Goal: Transaction & Acquisition: Book appointment/travel/reservation

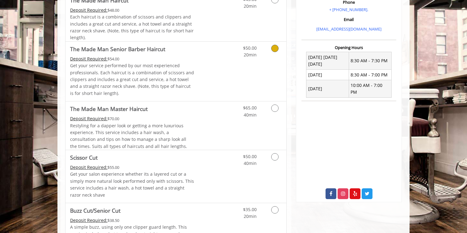
scroll to position [210, 0]
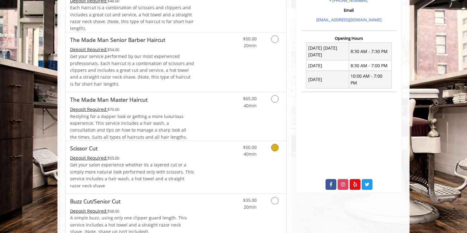
click at [277, 147] on icon "Grooming services" at bounding box center [274, 147] width 7 height 7
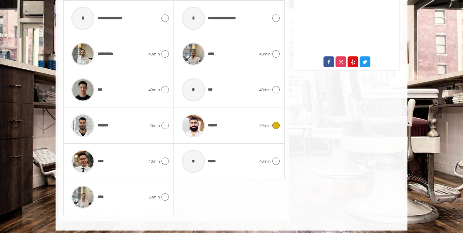
scroll to position [335, 0]
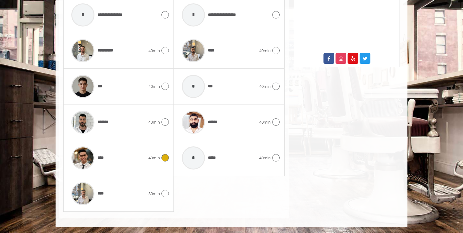
click at [148, 160] on div "****" at bounding box center [108, 158] width 80 height 29
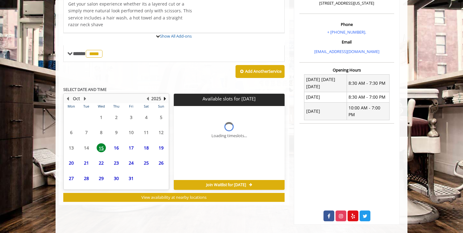
scroll to position [221, 0]
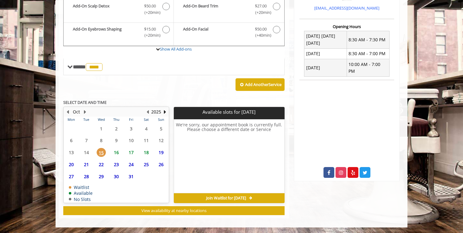
click at [120, 153] on span "16" at bounding box center [116, 152] width 9 height 9
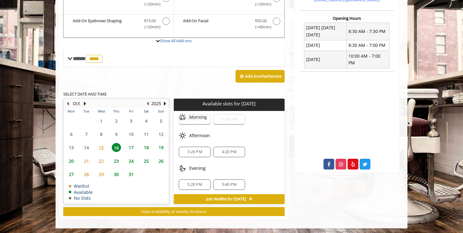
scroll to position [15, 0]
click at [233, 184] on span "5:40 PM" at bounding box center [229, 184] width 15 height 5
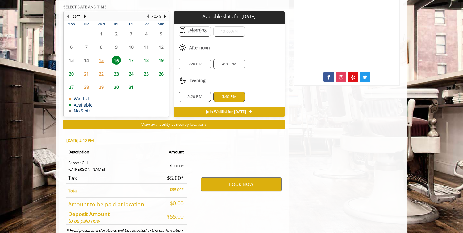
scroll to position [342, 0]
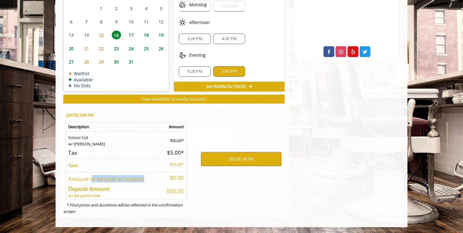
drag, startPoint x: 91, startPoint y: 177, endPoint x: 152, endPoint y: 180, distance: 60.9
click at [152, 180] on h5 "Amount to be paid at location" at bounding box center [113, 179] width 90 height 6
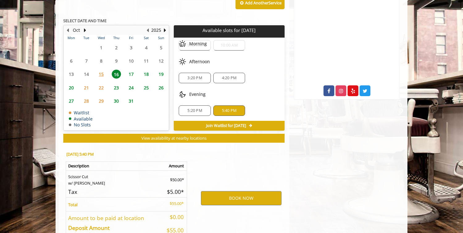
scroll to position [302, 0]
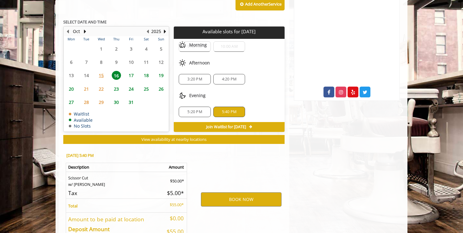
click at [202, 108] on div "5:20 PM" at bounding box center [195, 112] width 32 height 10
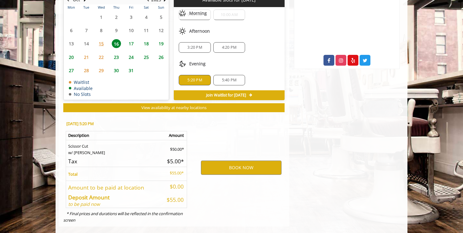
scroll to position [342, 0]
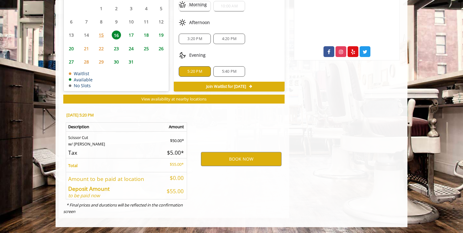
click at [224, 68] on div "5:40 PM" at bounding box center [229, 71] width 32 height 10
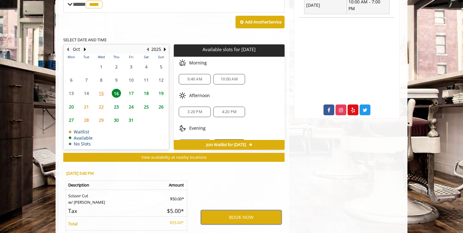
scroll to position [15, 0]
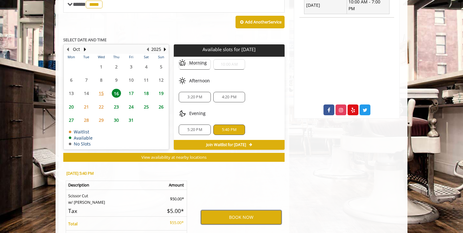
click at [244, 222] on button "BOOK NOW" at bounding box center [241, 217] width 81 height 14
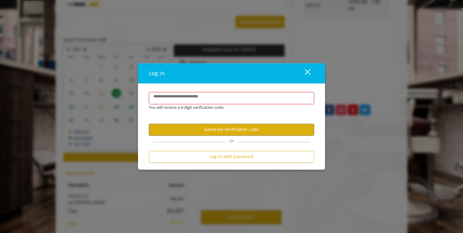
click at [306, 72] on div "close" at bounding box center [304, 73] width 12 height 9
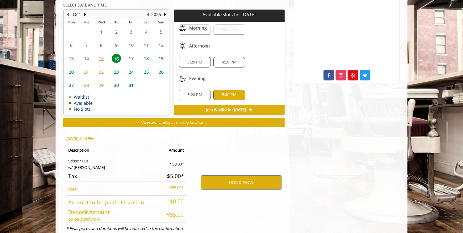
scroll to position [318, 0]
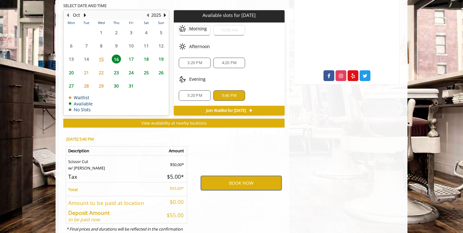
click at [256, 184] on button "BOOK NOW" at bounding box center [241, 183] width 81 height 14
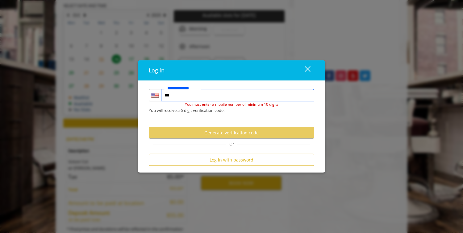
type input "***"
click at [309, 71] on div "close" at bounding box center [304, 70] width 12 height 9
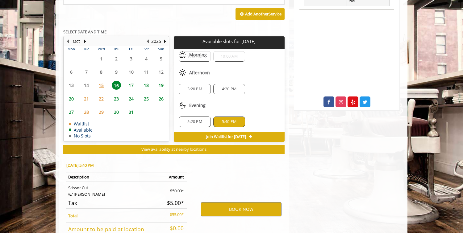
scroll to position [342, 0]
